Goal: Information Seeking & Learning: Learn about a topic

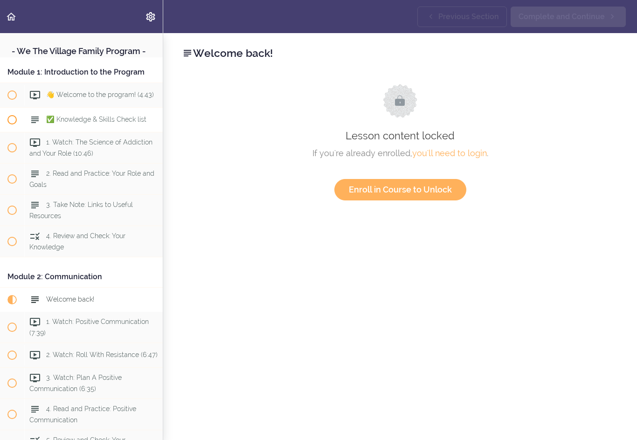
click at [106, 123] on span "✅ Knowledge & Skills Check list" at bounding box center [96, 119] width 100 height 7
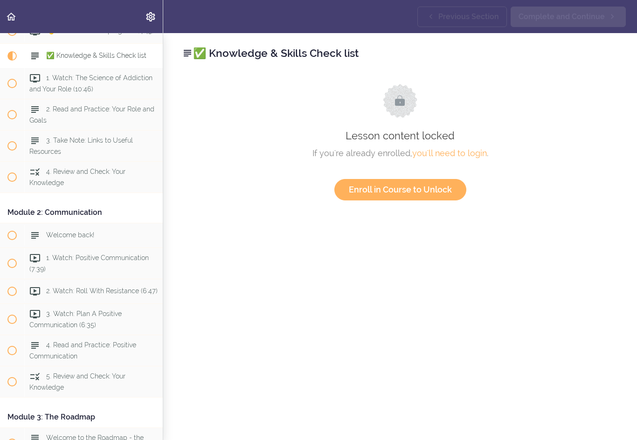
scroll to position [72, 0]
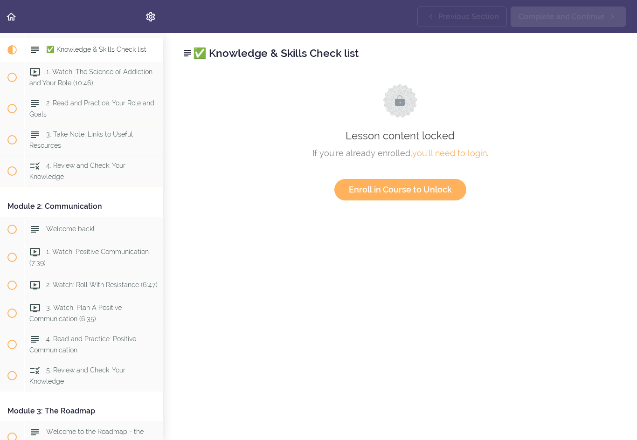
click at [39, 49] on use at bounding box center [34, 50] width 7 height 7
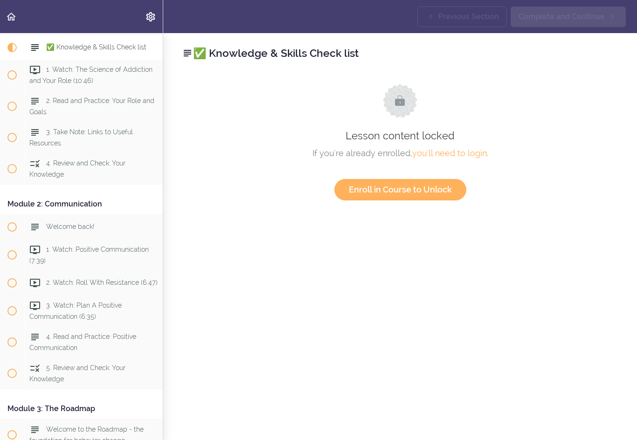
click at [73, 48] on span "✅ Knowledge & Skills Check list" at bounding box center [96, 46] width 100 height 7
click at [403, 192] on link "Enroll in Course to Unlock" at bounding box center [400, 189] width 132 height 21
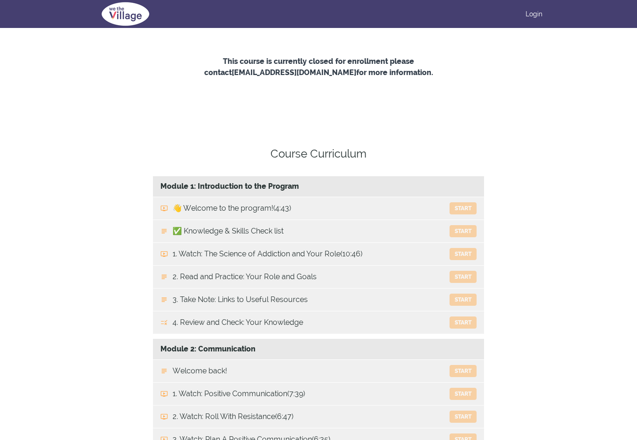
click at [449, 153] on h4 "Course Curriculum" at bounding box center [318, 153] width 331 height 17
click at [534, 14] on link "Login" at bounding box center [533, 13] width 17 height 9
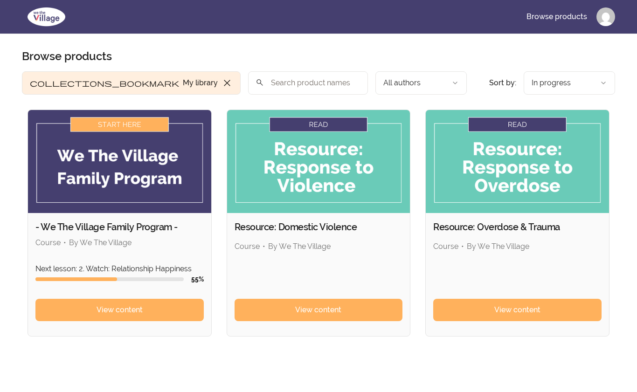
click at [131, 169] on img at bounding box center [119, 161] width 183 height 103
click at [121, 124] on img at bounding box center [119, 161] width 183 height 103
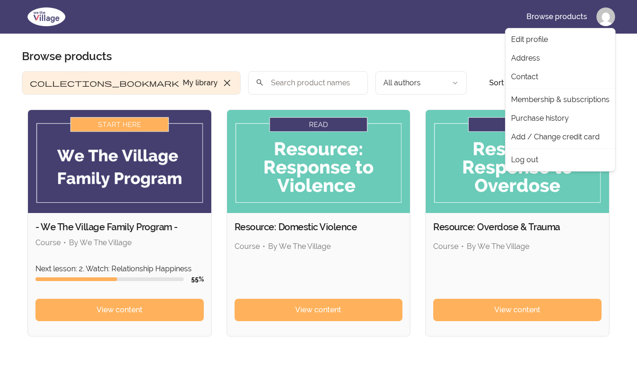
click at [607, 17] on html "Skip to main content Main menu Includes navigation links and user settings Brow…" at bounding box center [318, 271] width 637 height 542
click at [249, 54] on html "Skip to main content Main menu Includes navigation links and user settings Brow…" at bounding box center [318, 271] width 637 height 542
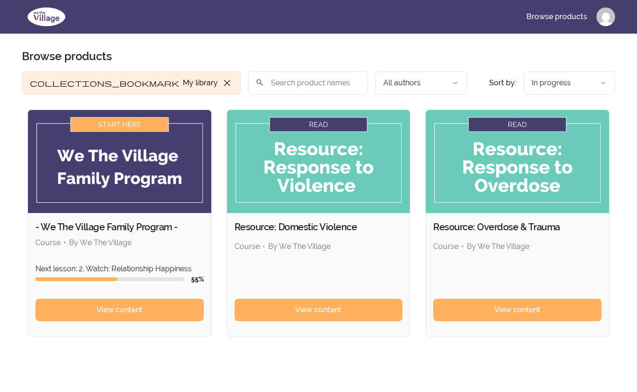
click at [142, 180] on img at bounding box center [119, 161] width 183 height 103
click at [126, 310] on span "View content" at bounding box center [119, 309] width 46 height 11
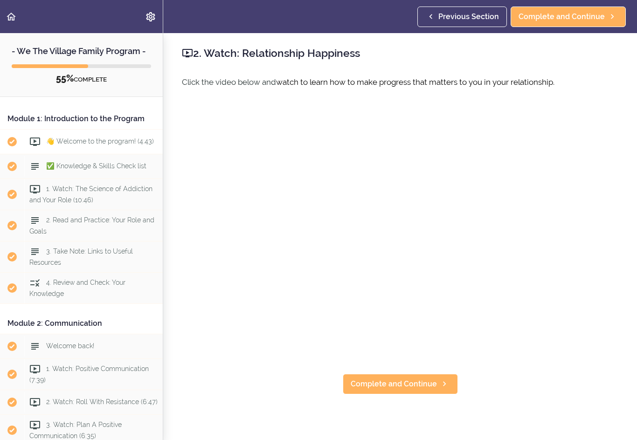
click at [100, 147] on div "👋 Welcome to the program! (4:43)" at bounding box center [93, 141] width 138 height 21
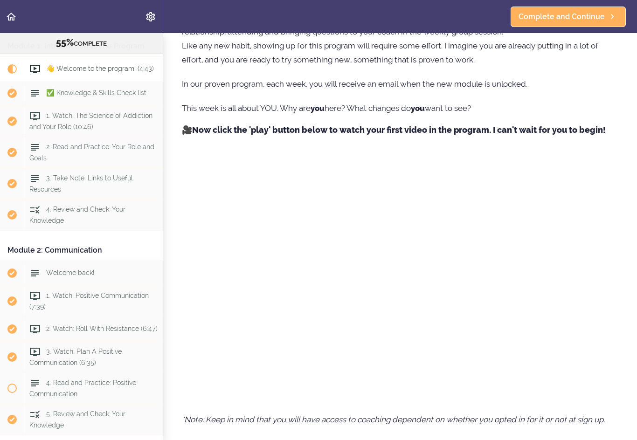
scroll to position [234, 0]
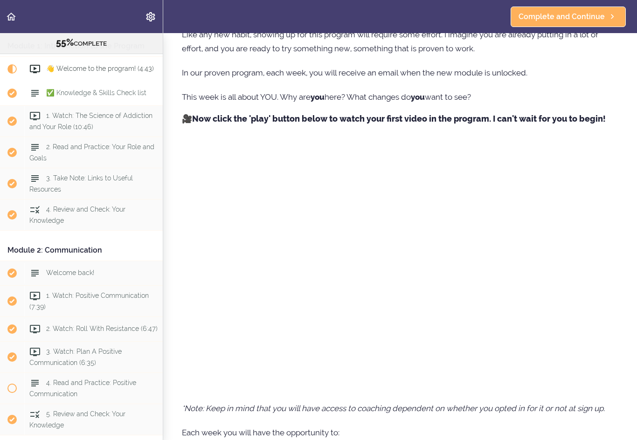
click at [131, 100] on div "✅ Knowledge & Skills Check list" at bounding box center [93, 93] width 138 height 21
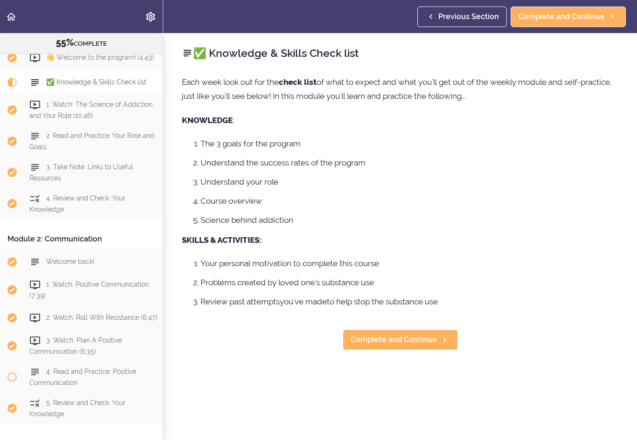
scroll to position [75, 0]
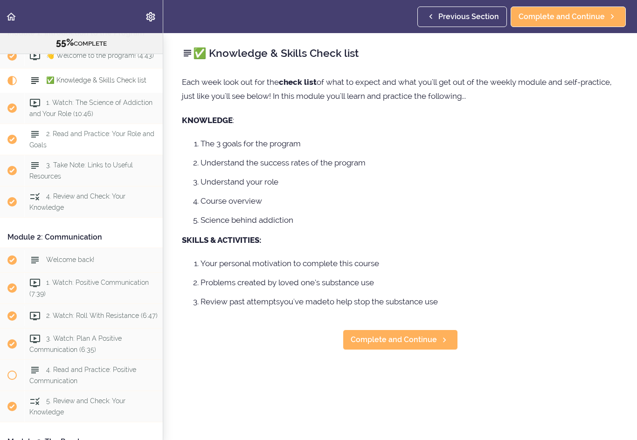
click at [125, 136] on span "2. Read and Practice: Your Role and Goals" at bounding box center [91, 139] width 125 height 18
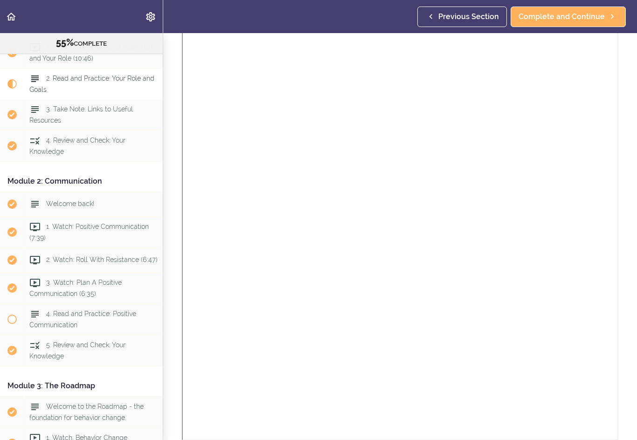
scroll to position [420, 0]
